Goal: Find contact information: Find contact information

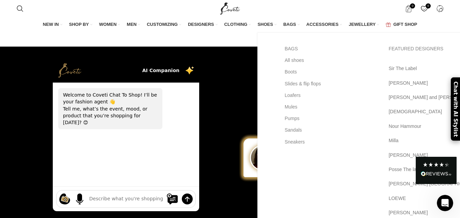
scroll to position [68, 0]
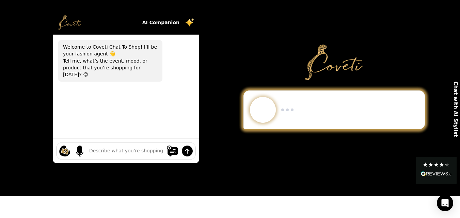
scroll to position [170, 0]
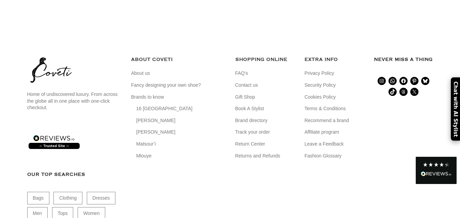
scroll to position [2256, 0]
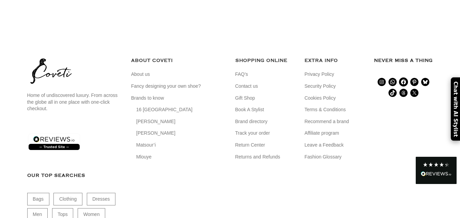
click at [405, 80] on icon at bounding box center [403, 82] width 5 height 5
click at [261, 83] on li "Contact us" at bounding box center [265, 86] width 59 height 7
click at [253, 83] on link "Contact us" at bounding box center [248, 86] width 24 height 7
